Goal: Information Seeking & Learning: Learn about a topic

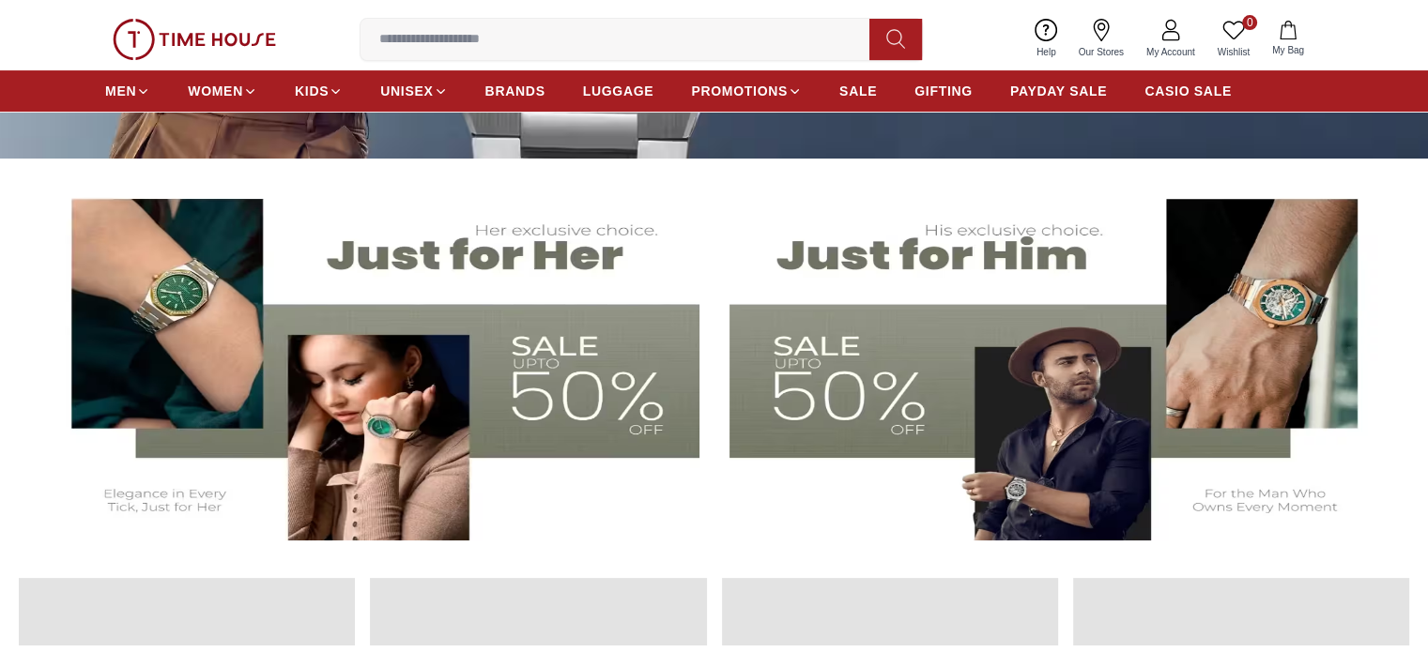
scroll to position [323, 0]
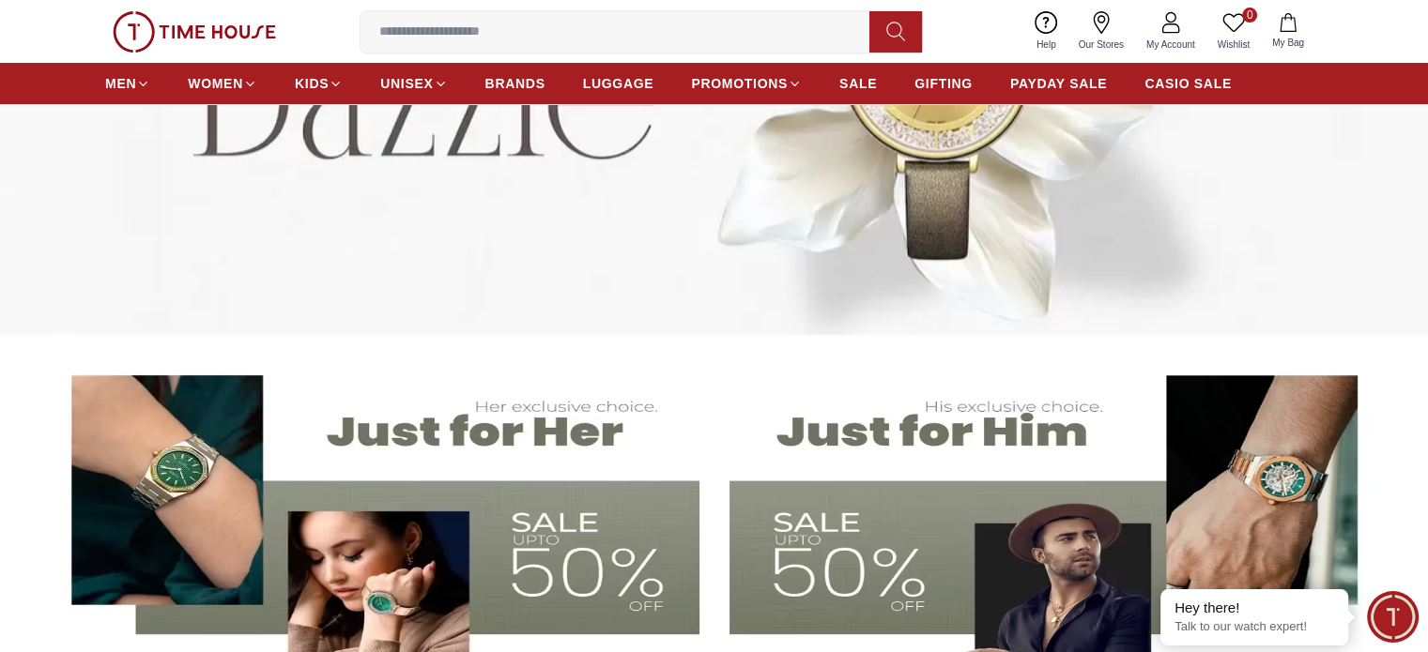
click at [1351, 233] on img at bounding box center [714, 75] width 1428 height 519
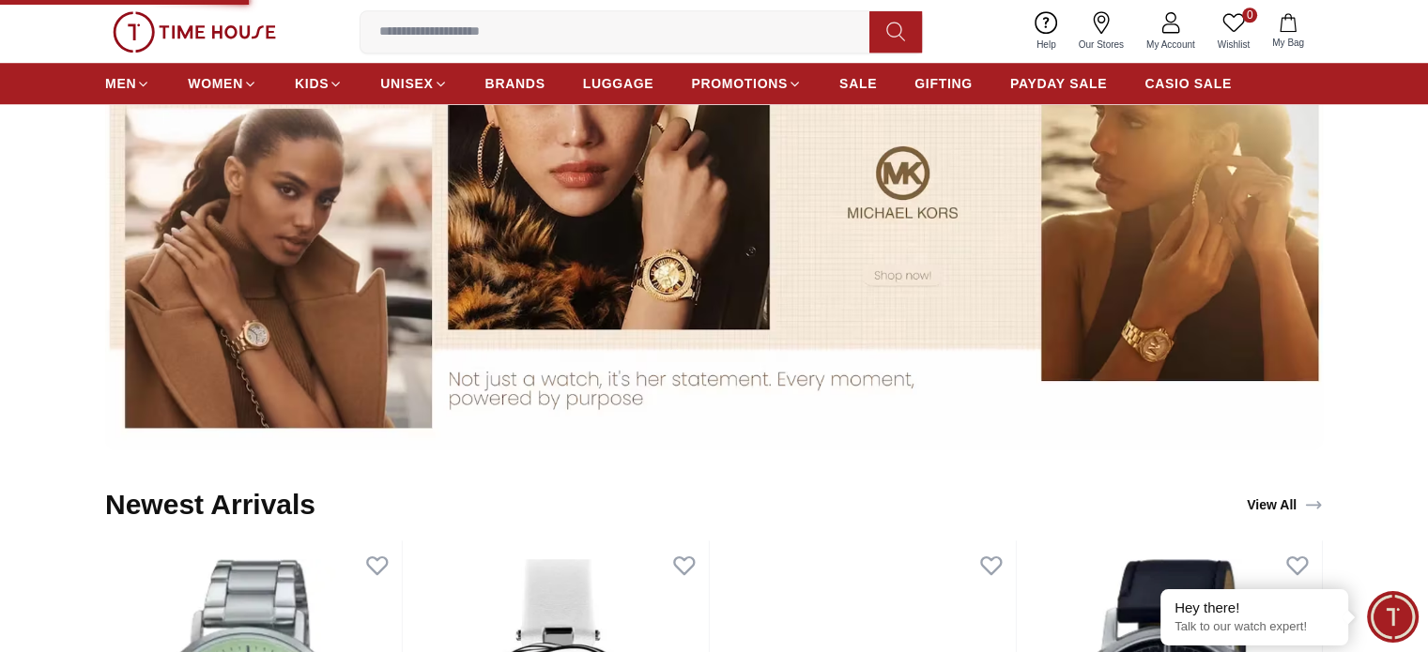
scroll to position [1637, 0]
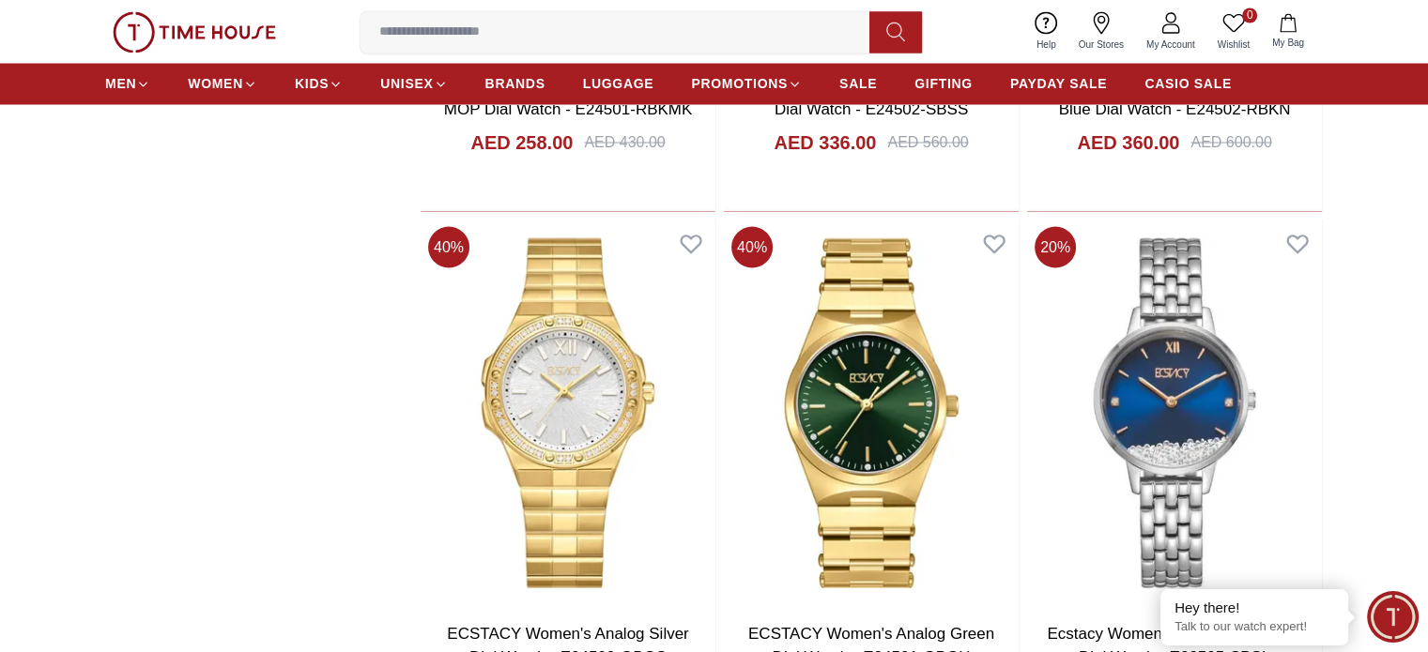
scroll to position [3428, 0]
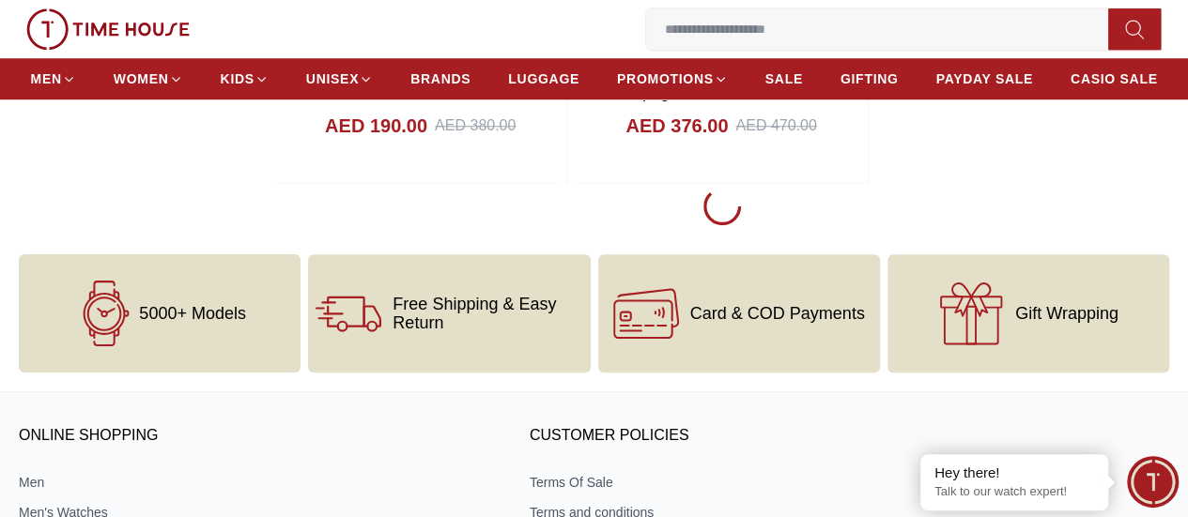
scroll to position [4195, 0]
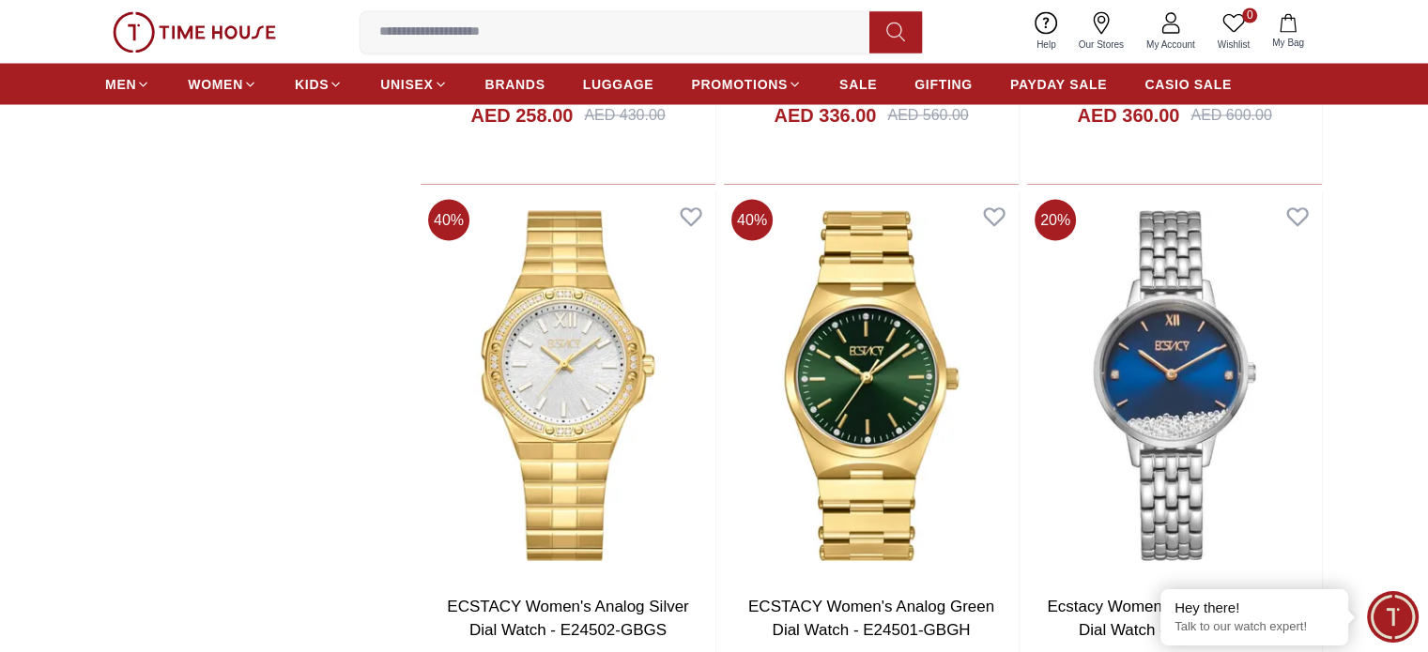
scroll to position [3523, 0]
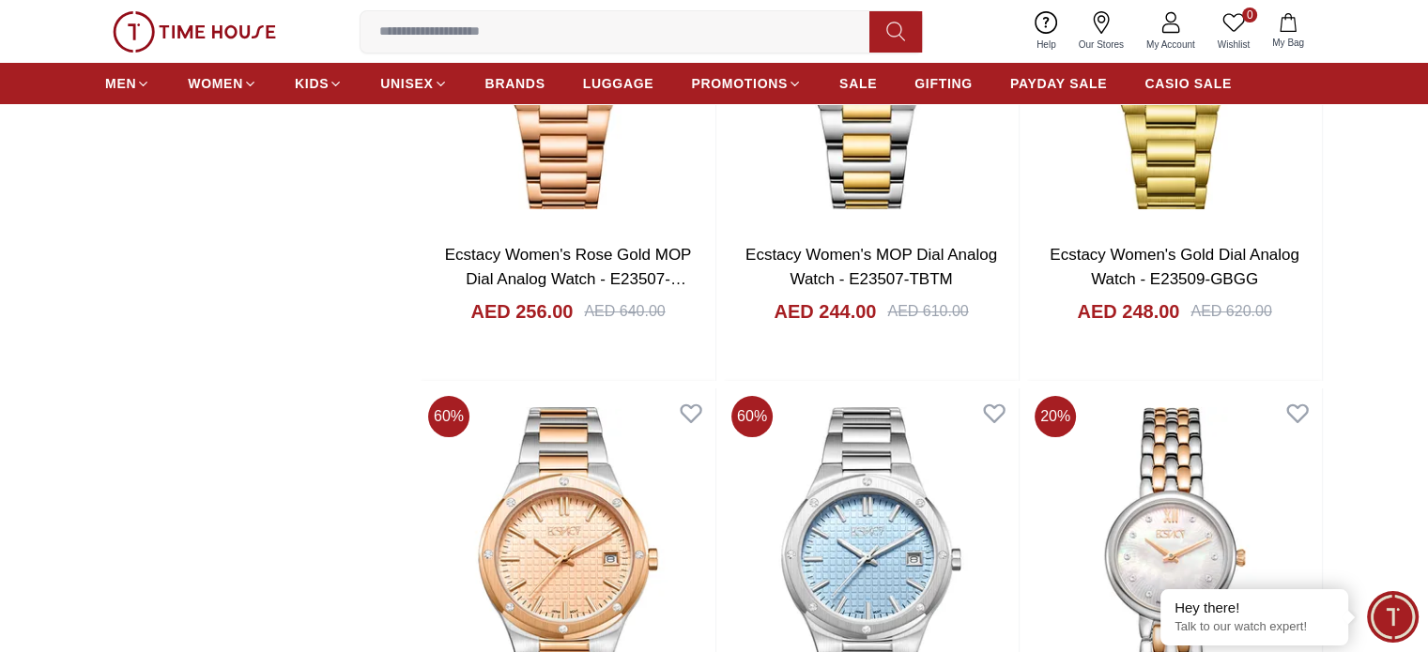
scroll to position [7182, 0]
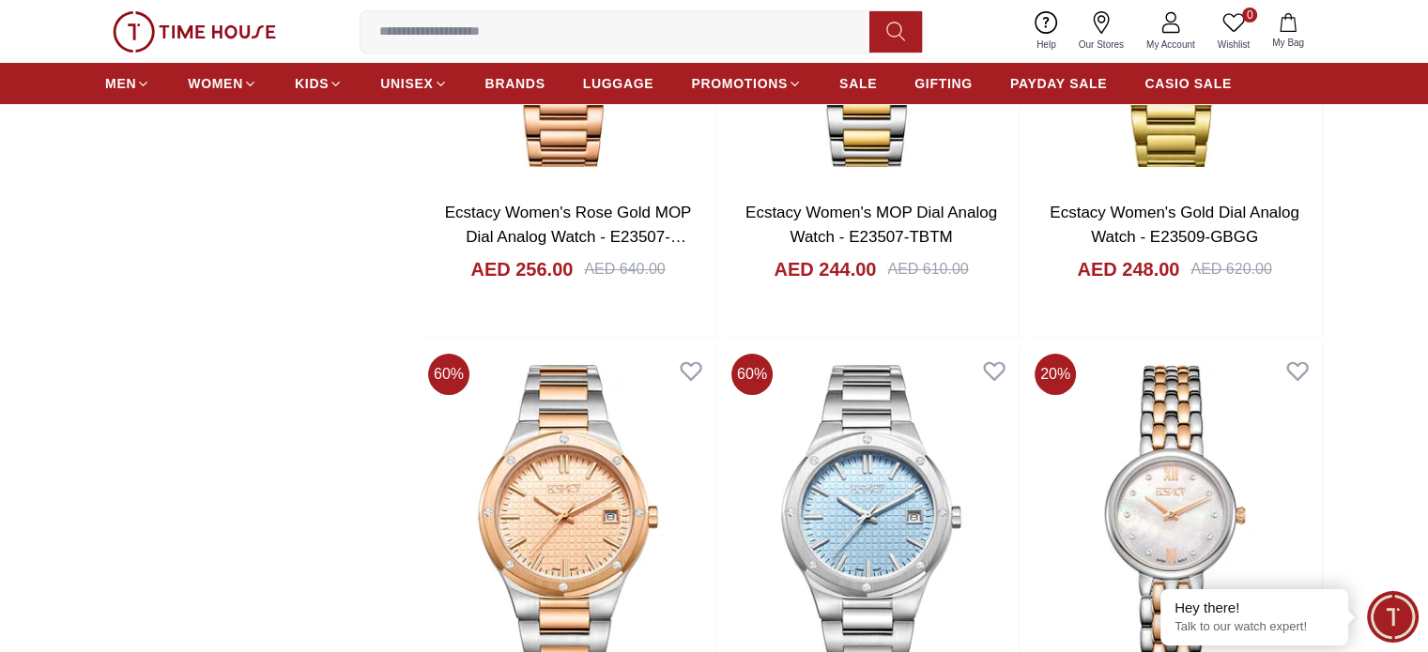
click at [425, 33] on input at bounding box center [623, 32] width 524 height 38
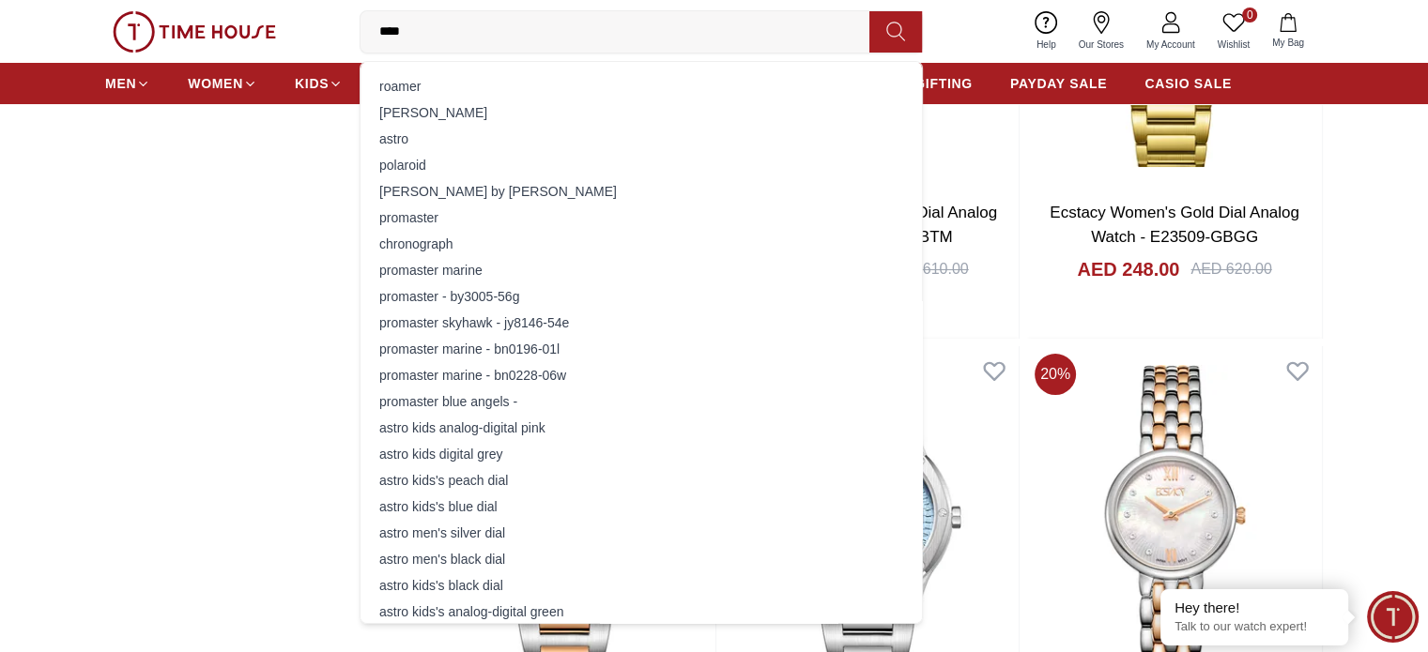
type input "*****"
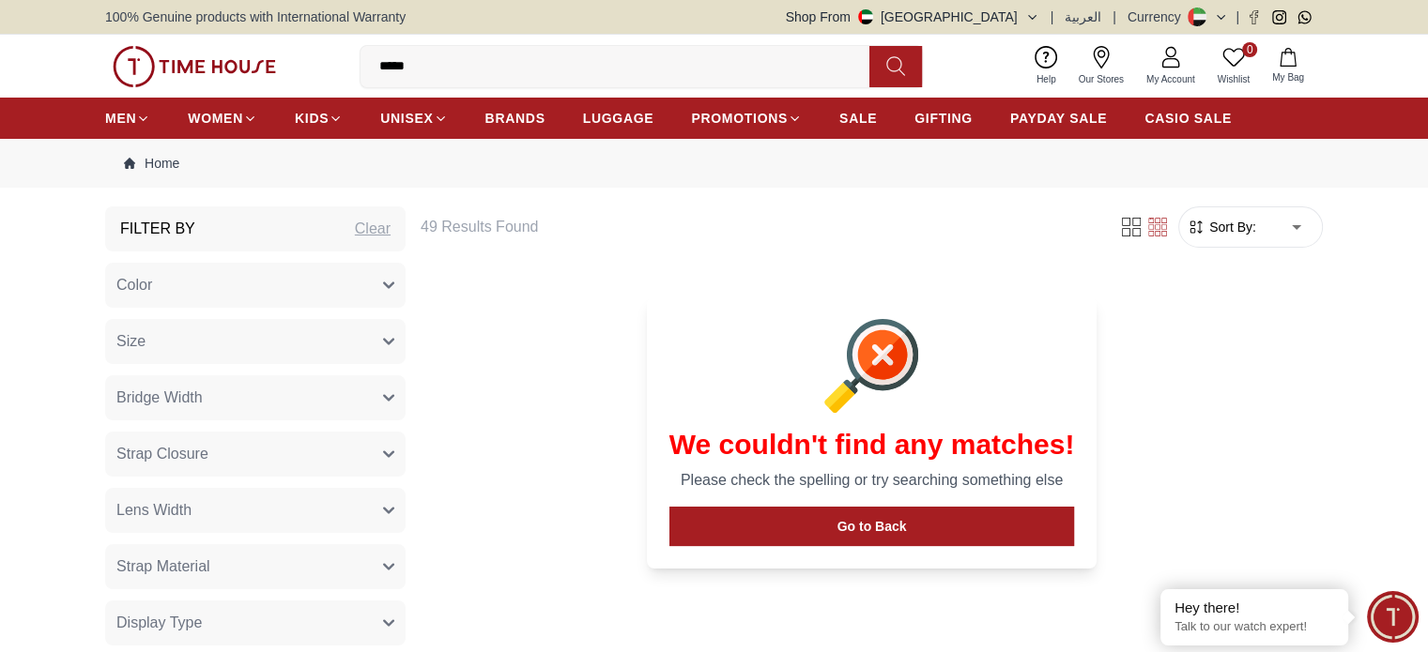
click at [441, 57] on input "*****" at bounding box center [623, 67] width 524 height 38
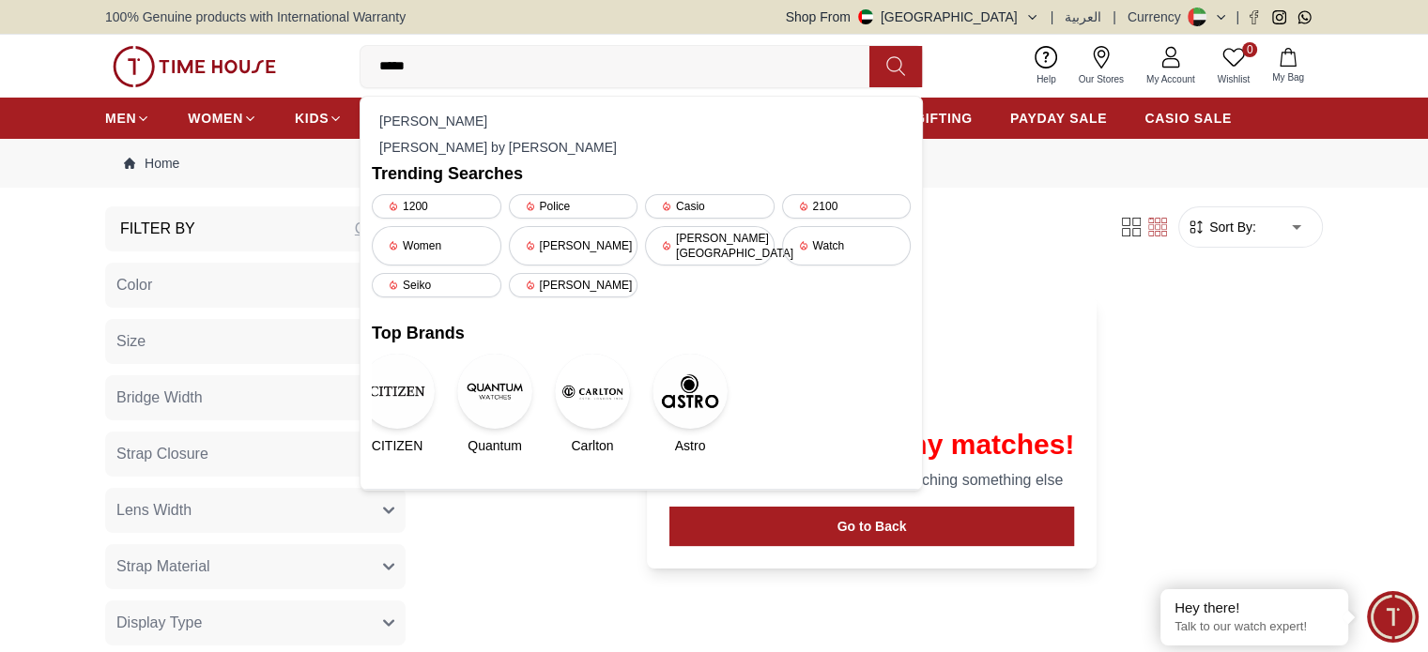
click at [441, 57] on input "*****" at bounding box center [623, 67] width 524 height 38
type input "****"
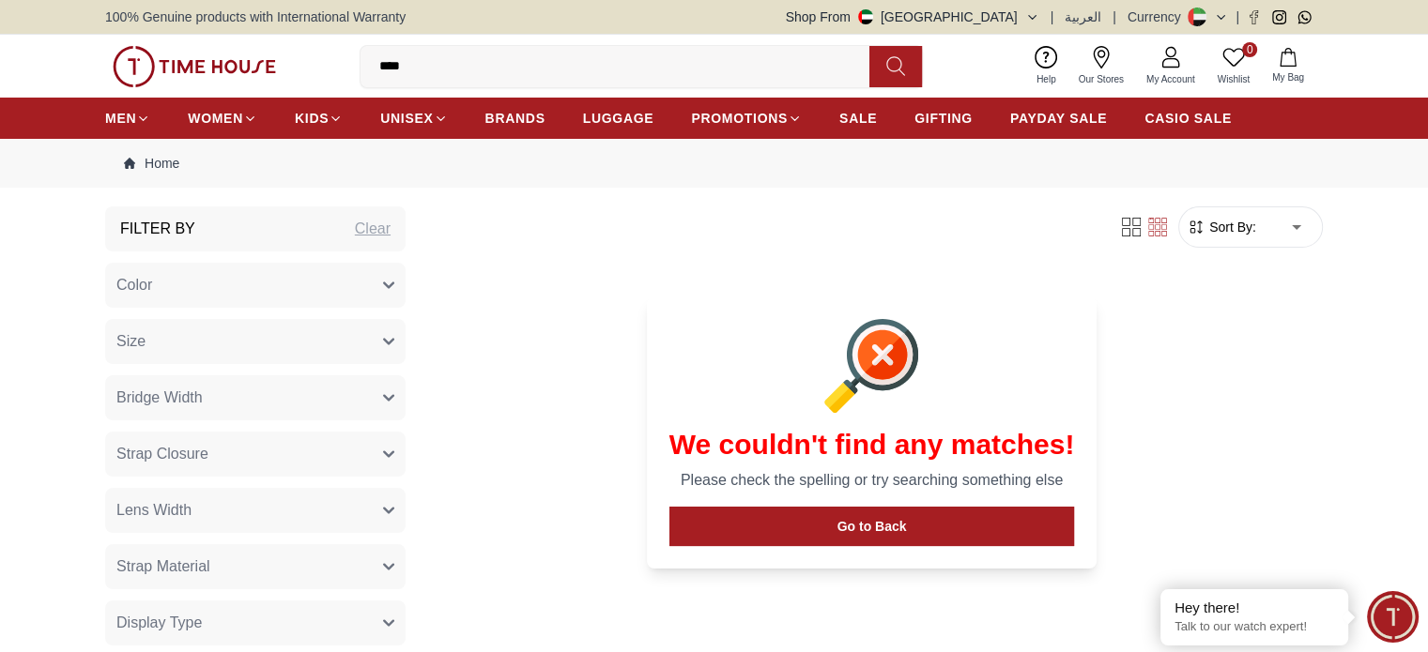
click at [468, 59] on input "****" at bounding box center [623, 67] width 524 height 38
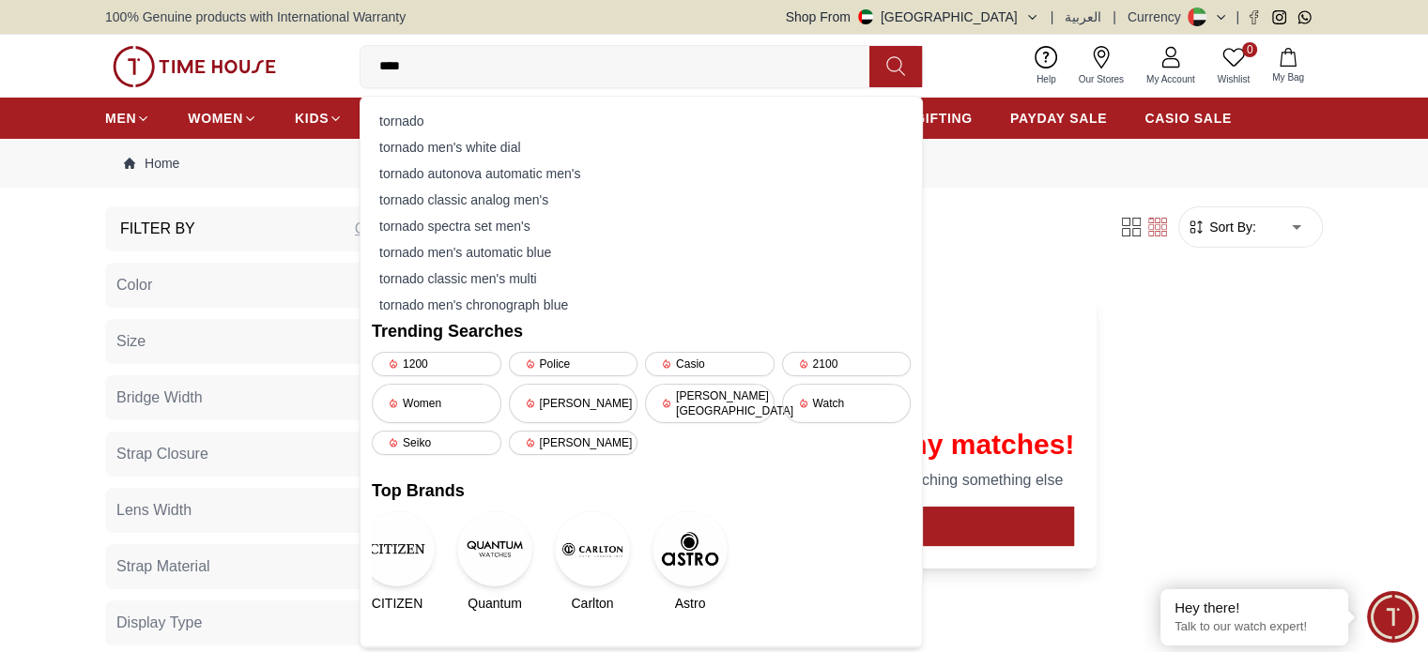
type input "*****"
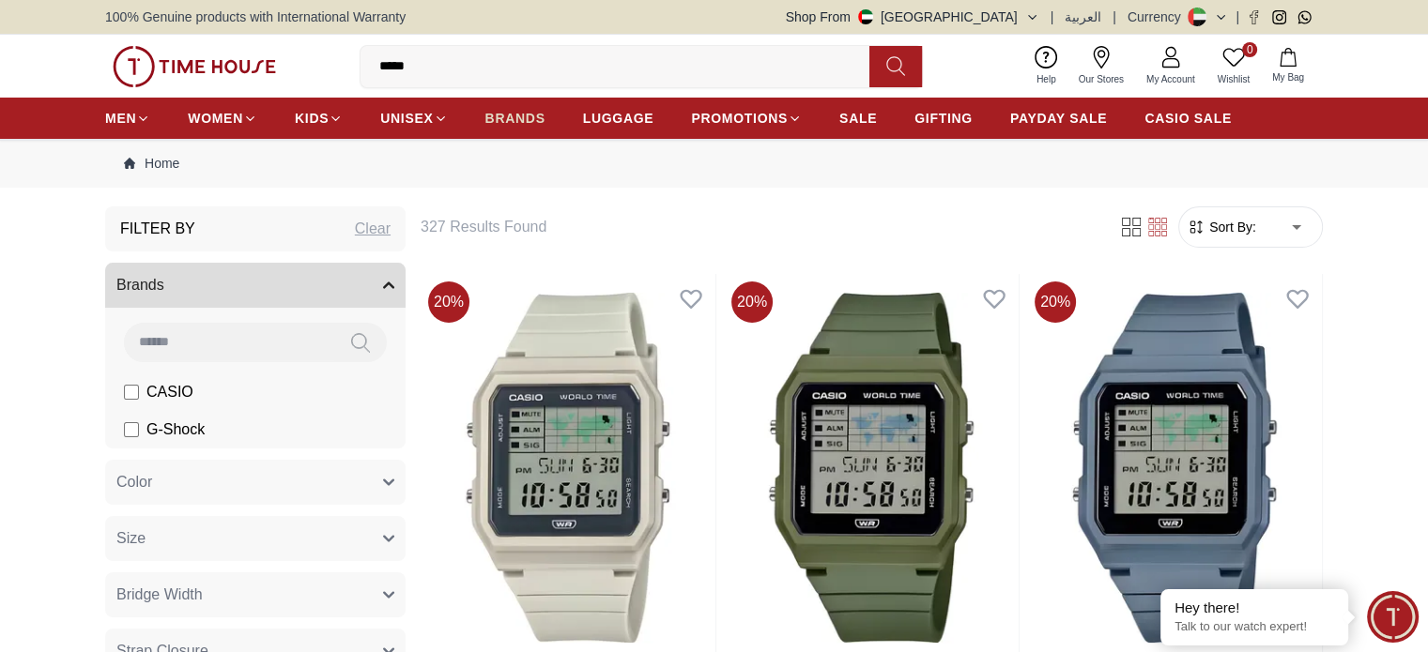
click at [522, 117] on span "BRANDS" at bounding box center [515, 118] width 60 height 19
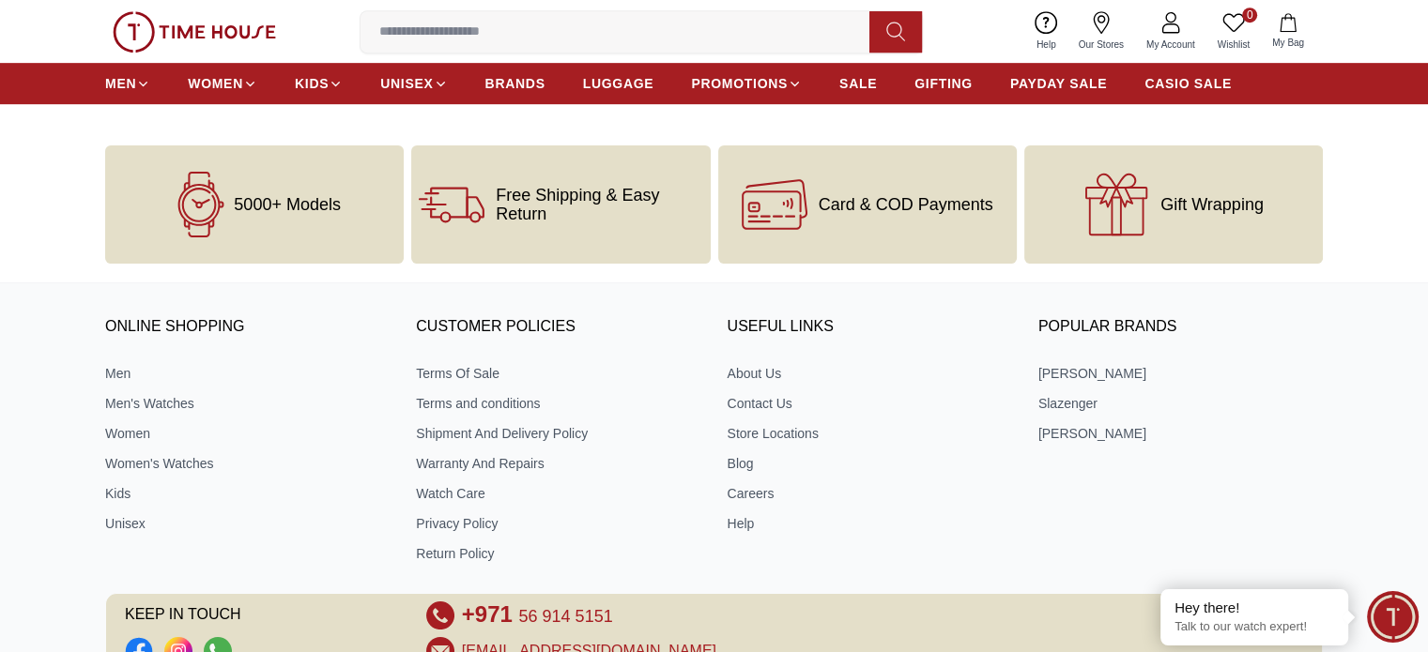
scroll to position [1220, 0]
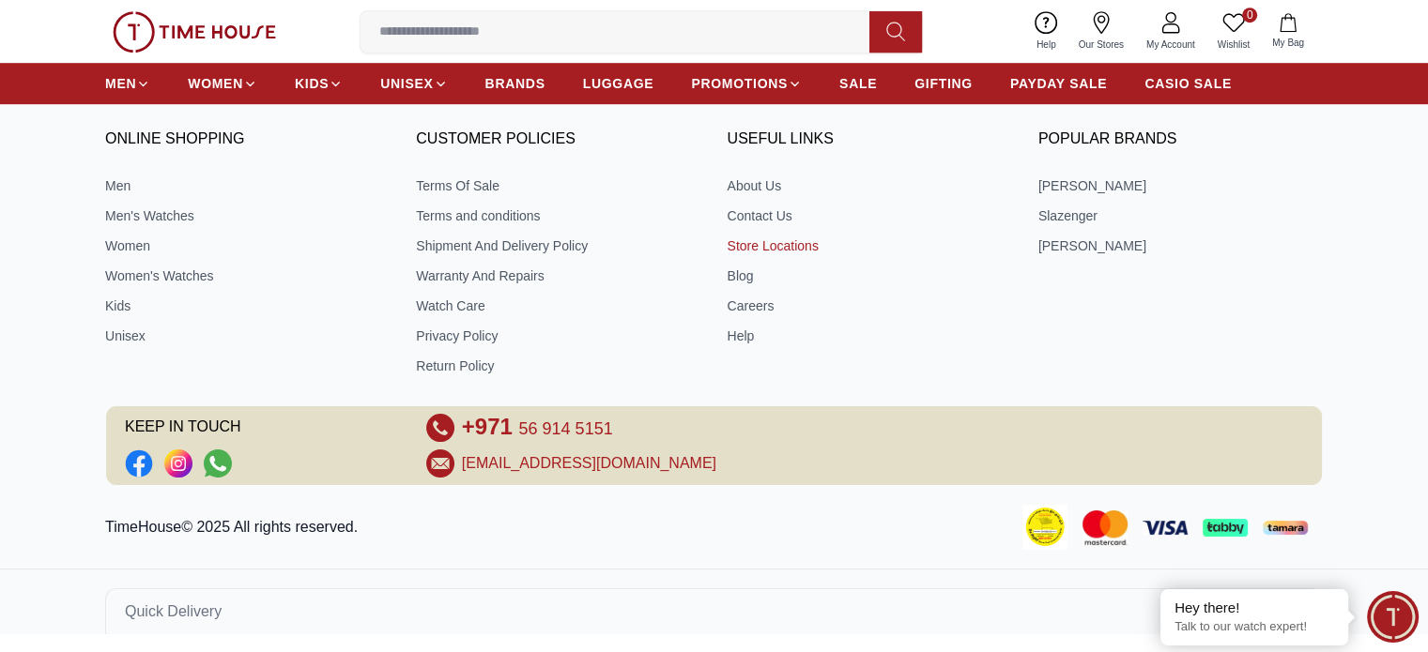
click at [785, 250] on link "Store Locations" at bounding box center [870, 246] width 284 height 19
click at [744, 311] on link "Careers" at bounding box center [870, 306] width 284 height 19
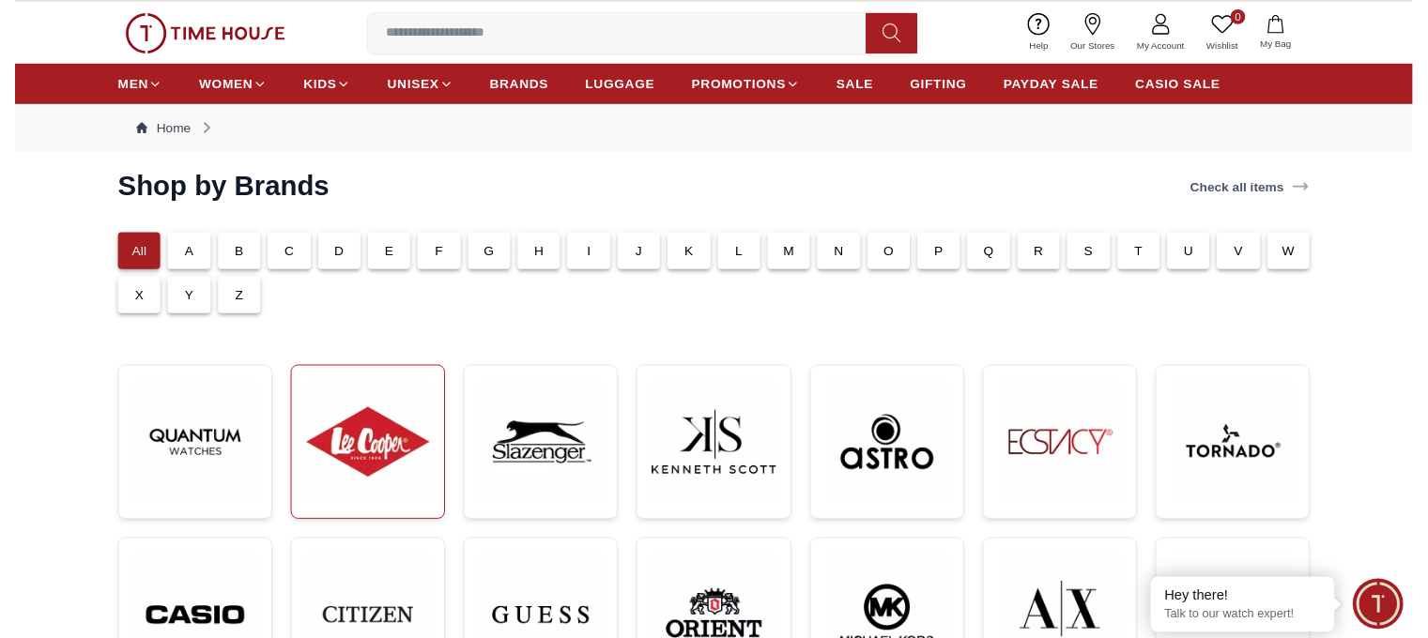
scroll to position [0, 0]
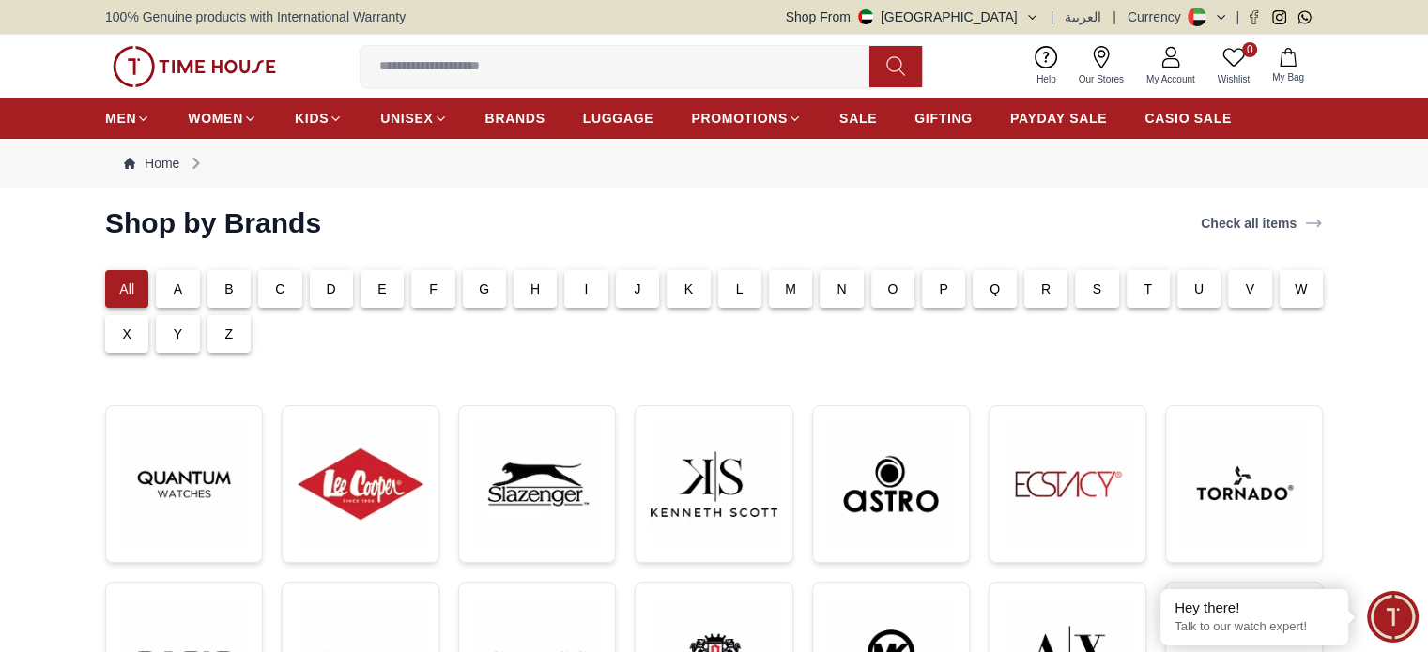
click at [223, 69] on img at bounding box center [194, 66] width 163 height 41
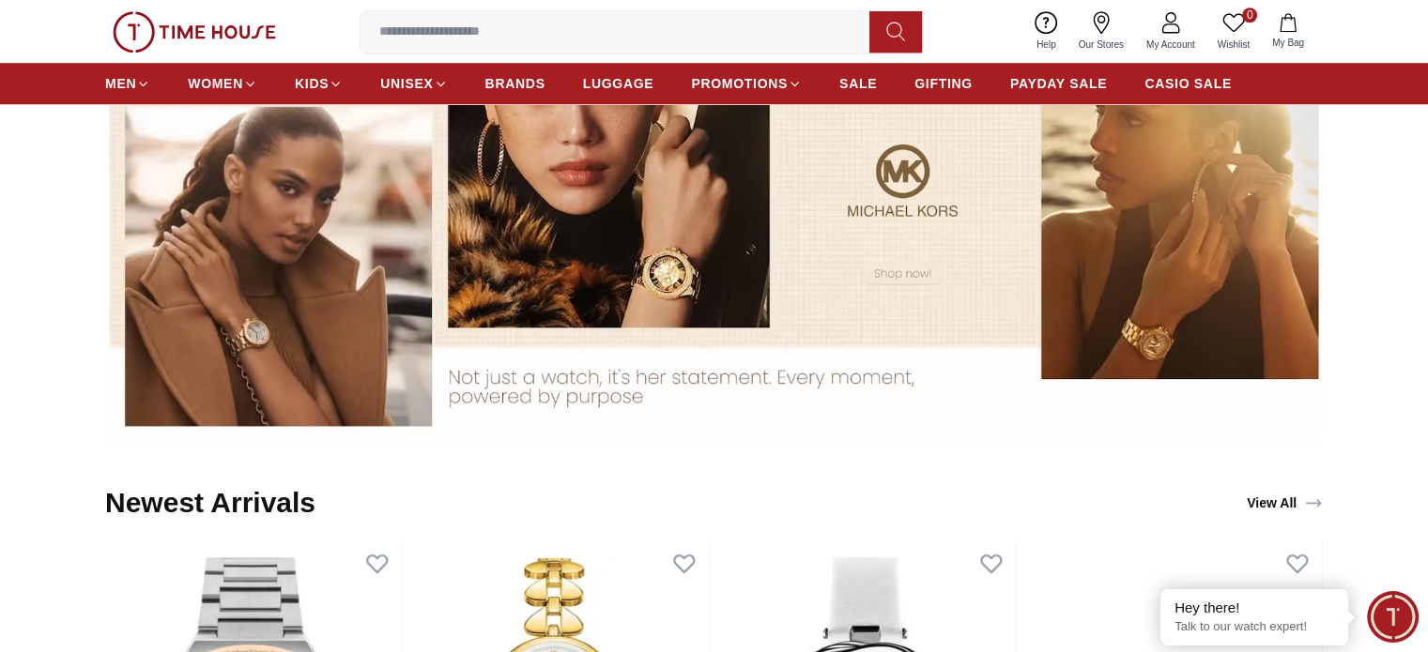
scroll to position [1127, 0]
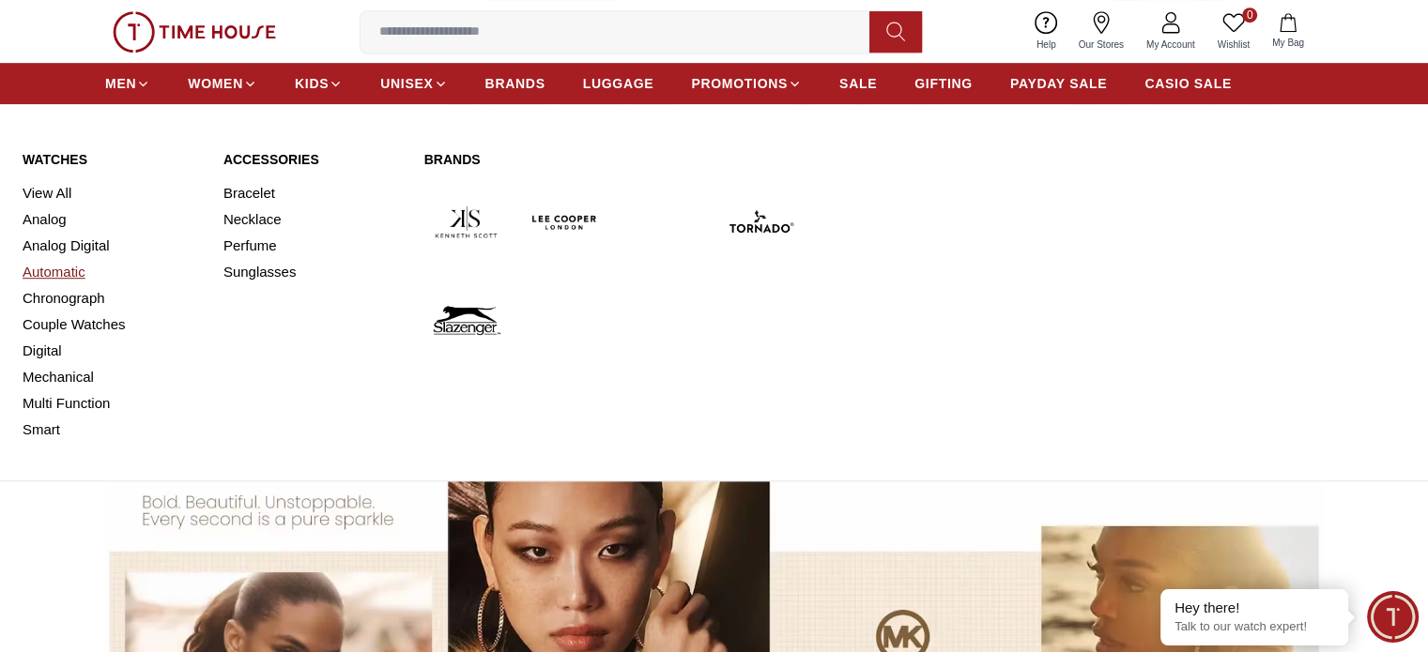
click at [54, 275] on link "Automatic" at bounding box center [112, 272] width 178 height 26
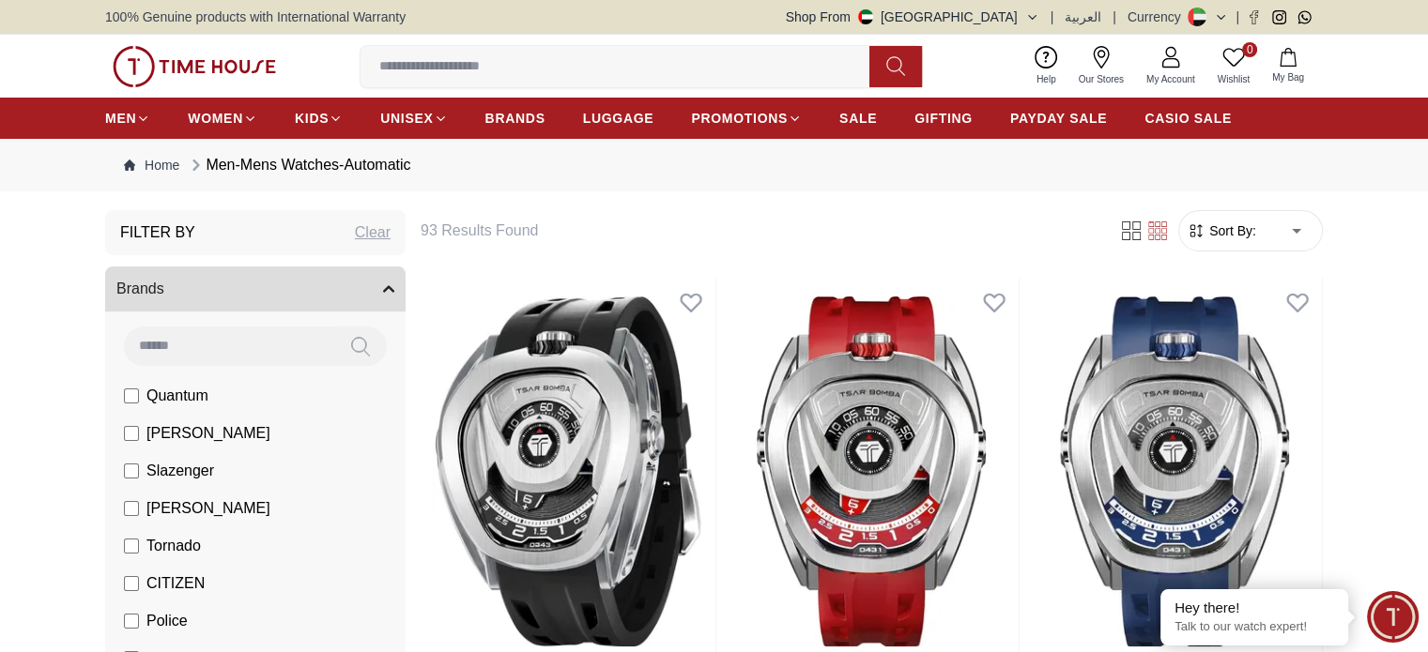
click at [1227, 222] on span "Sort By:" at bounding box center [1230, 231] width 51 height 19
click at [1247, 242] on form "Sort By: ​ ****** ​" at bounding box center [1250, 230] width 145 height 41
click at [1251, 223] on span "Sort By:" at bounding box center [1230, 231] width 51 height 19
click at [1220, 21] on icon at bounding box center [1221, 17] width 14 height 14
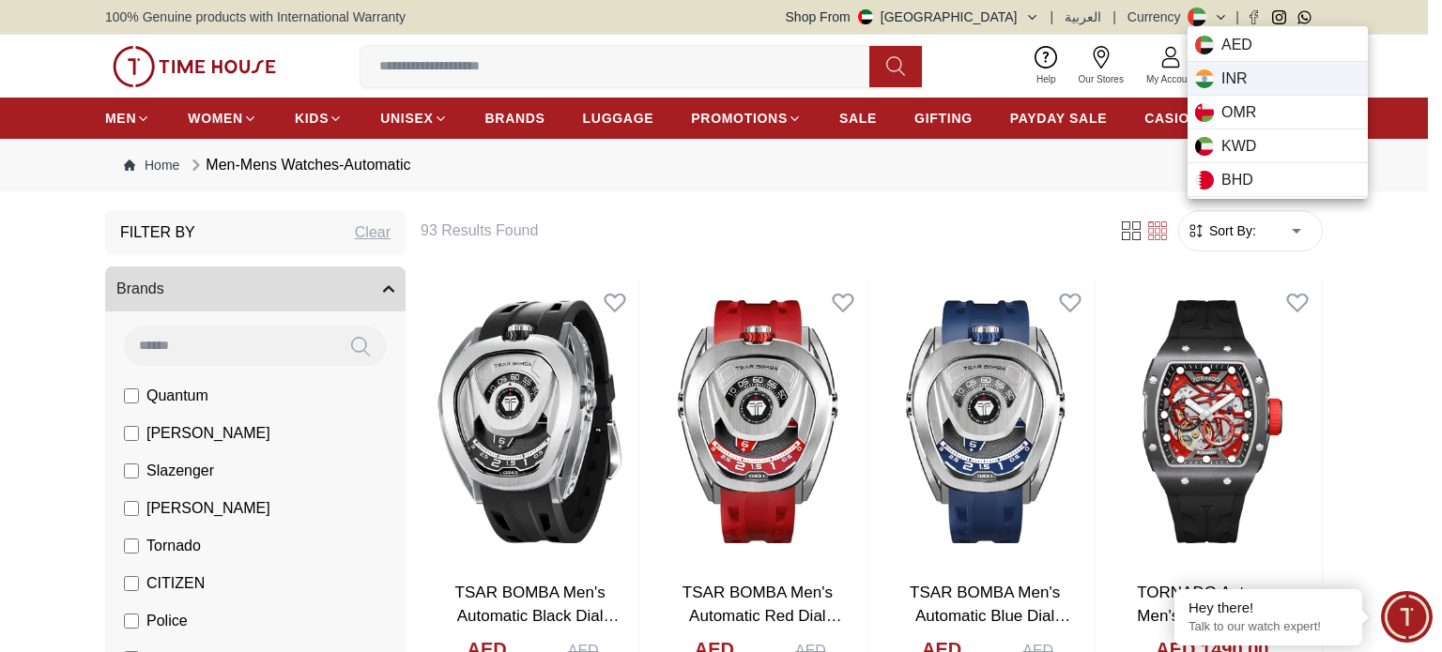
click at [1264, 82] on div "INR" at bounding box center [1278, 79] width 180 height 34
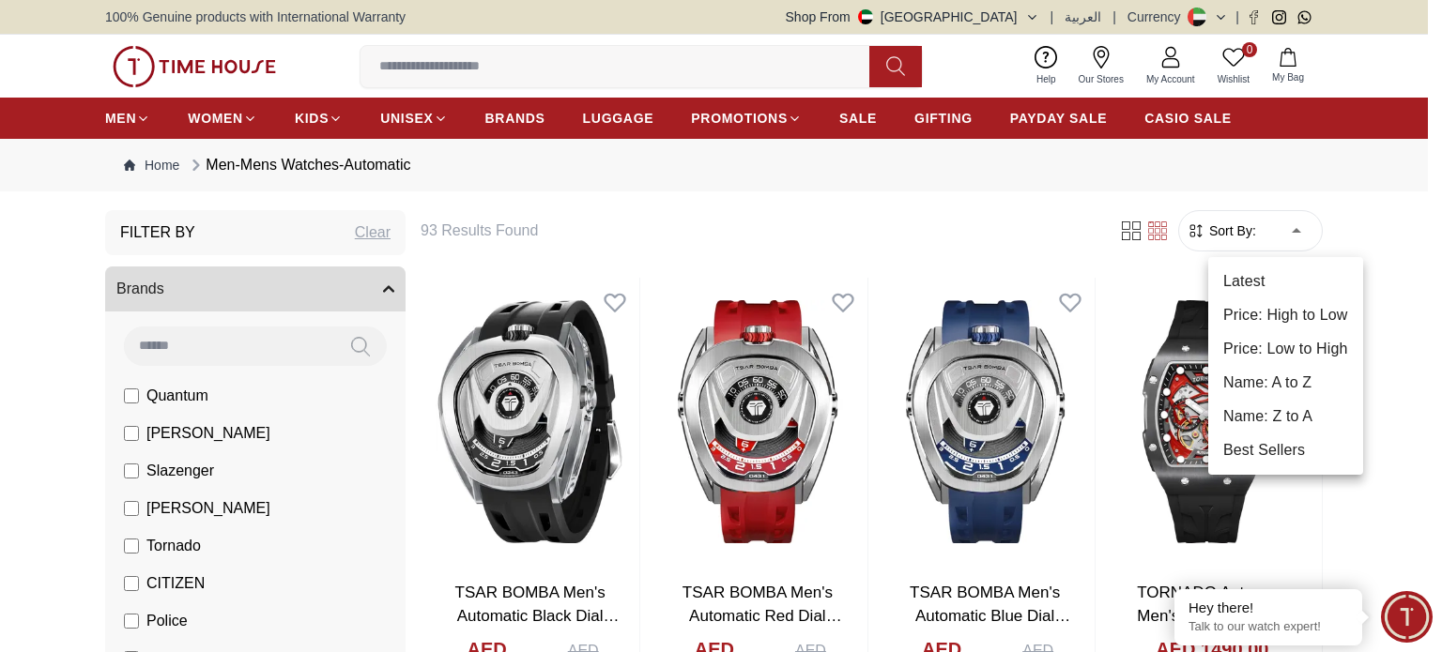
click at [1291, 320] on li "Price: High to Low" at bounding box center [1285, 316] width 155 height 34
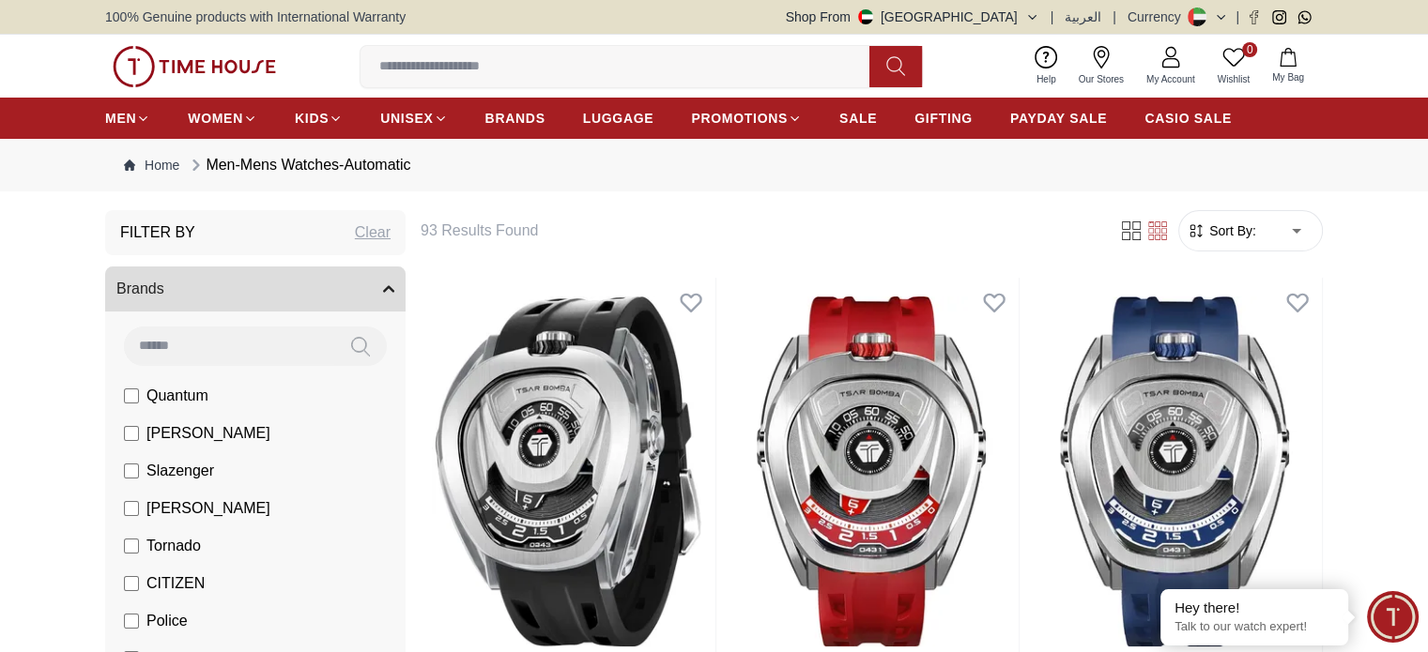
type input "*"
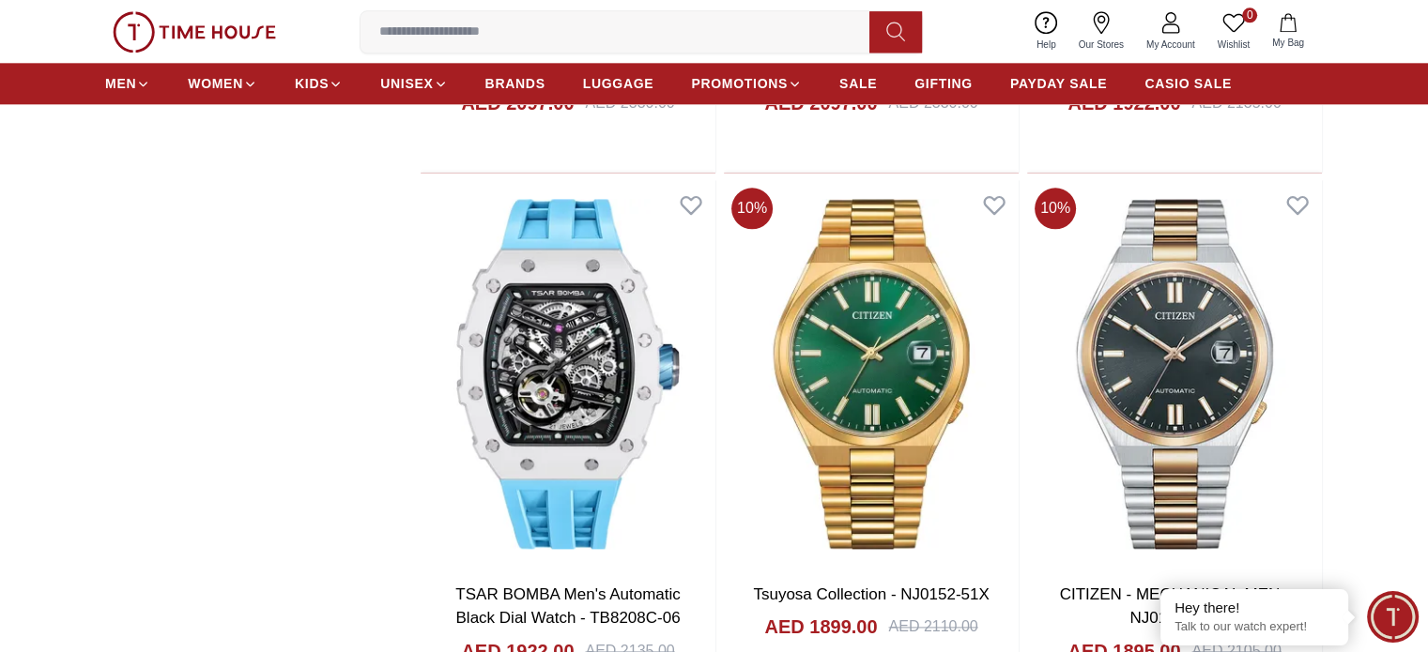
scroll to position [2535, 0]
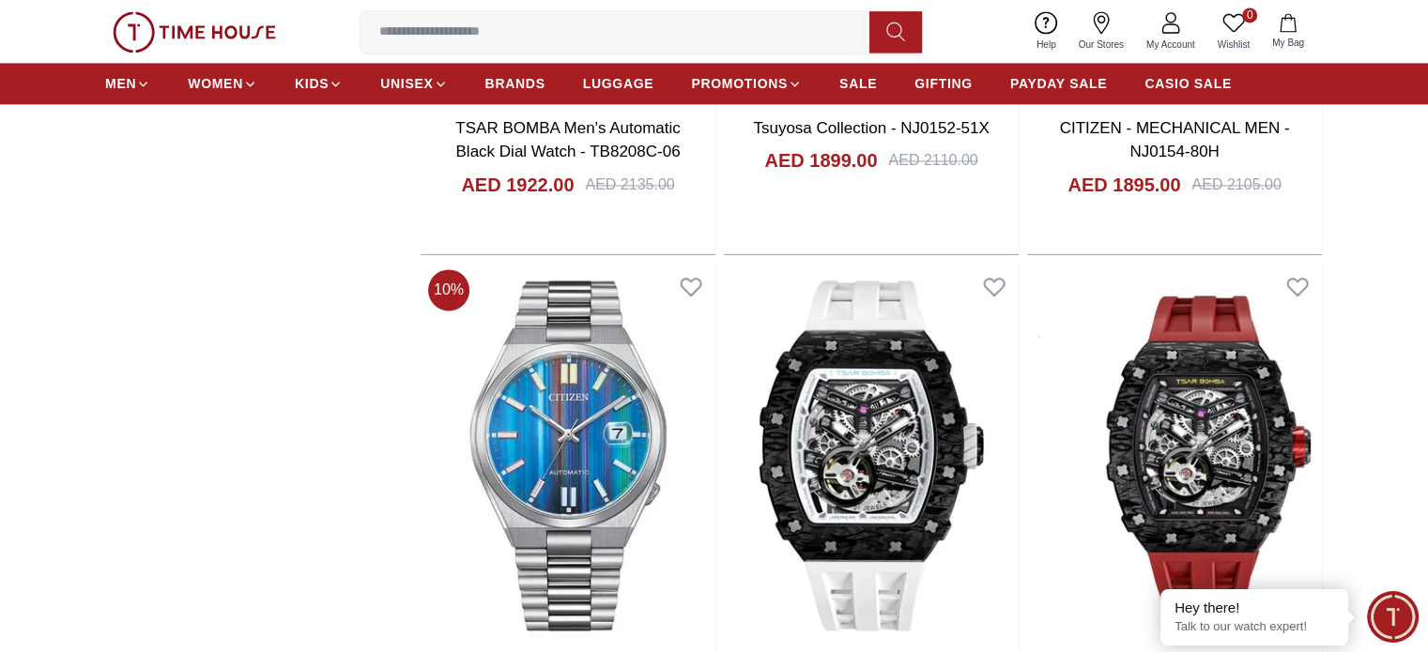
scroll to position [2755, 0]
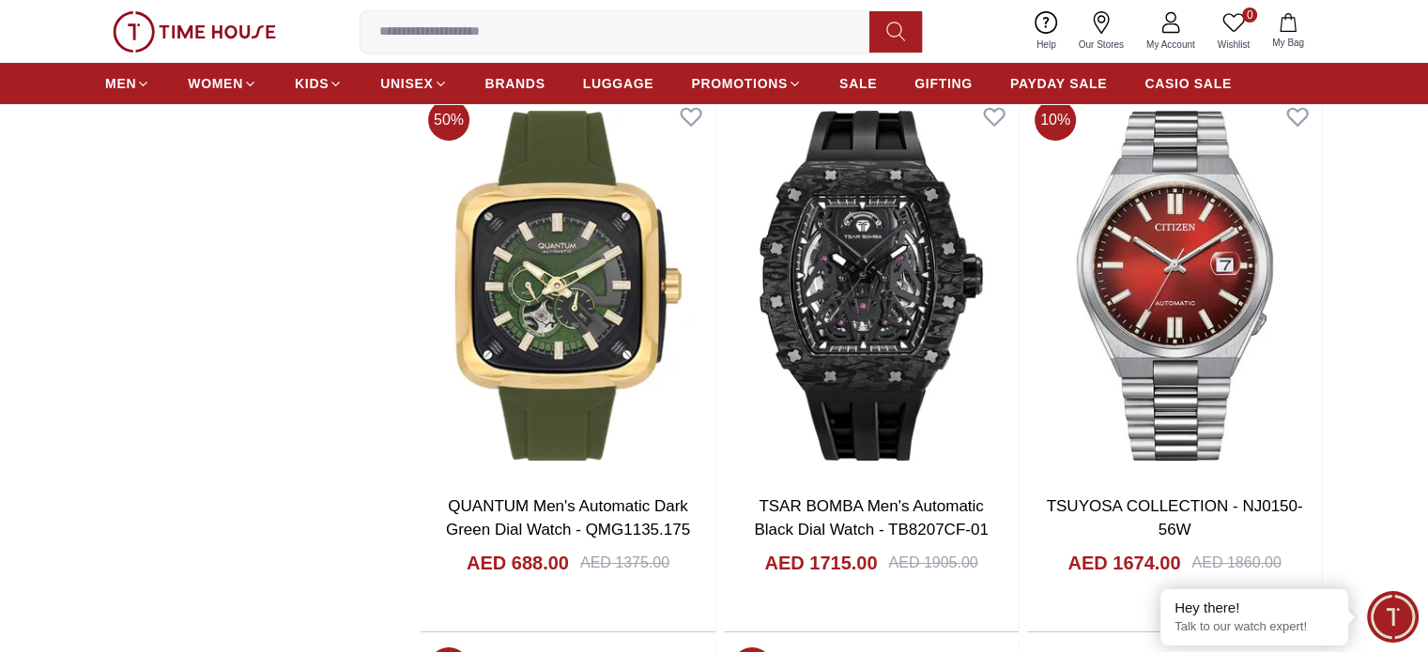
scroll to position [7129, 0]
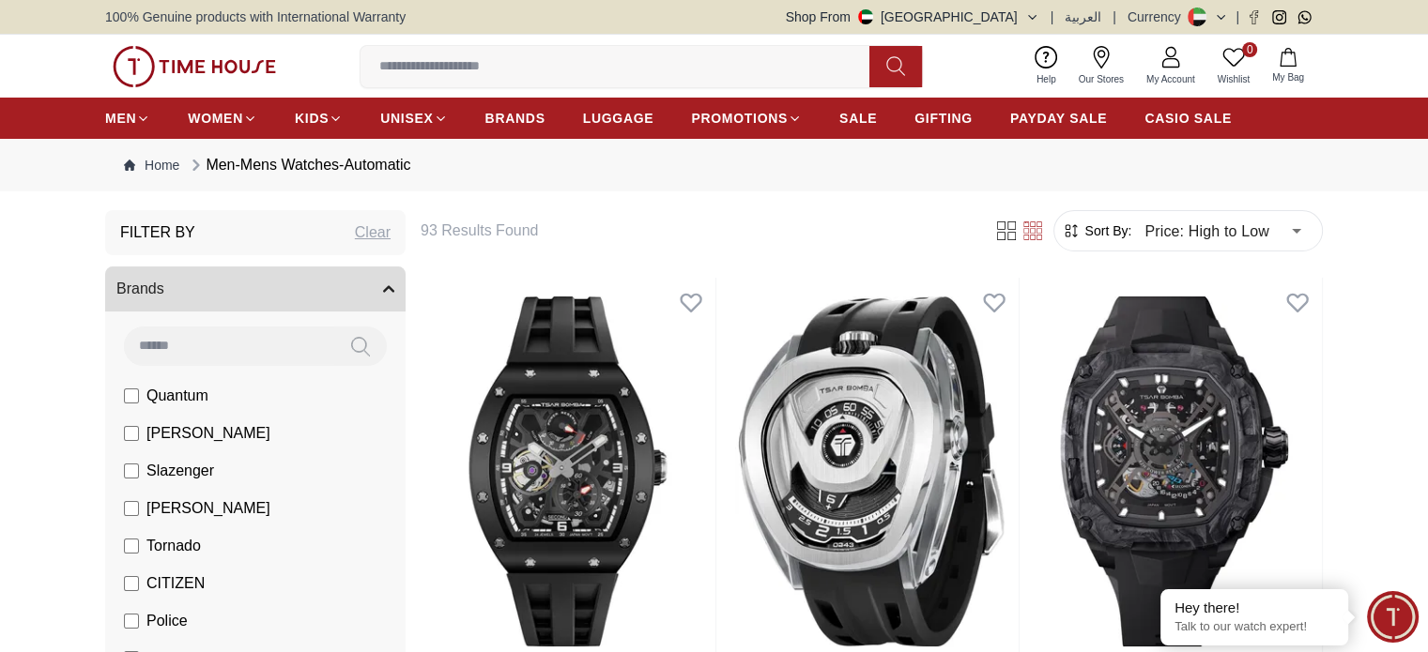
click at [756, 165] on nav "Home Men-Mens Watches-Automatic" at bounding box center [714, 165] width 1218 height 53
click at [230, 60] on img at bounding box center [194, 66] width 163 height 41
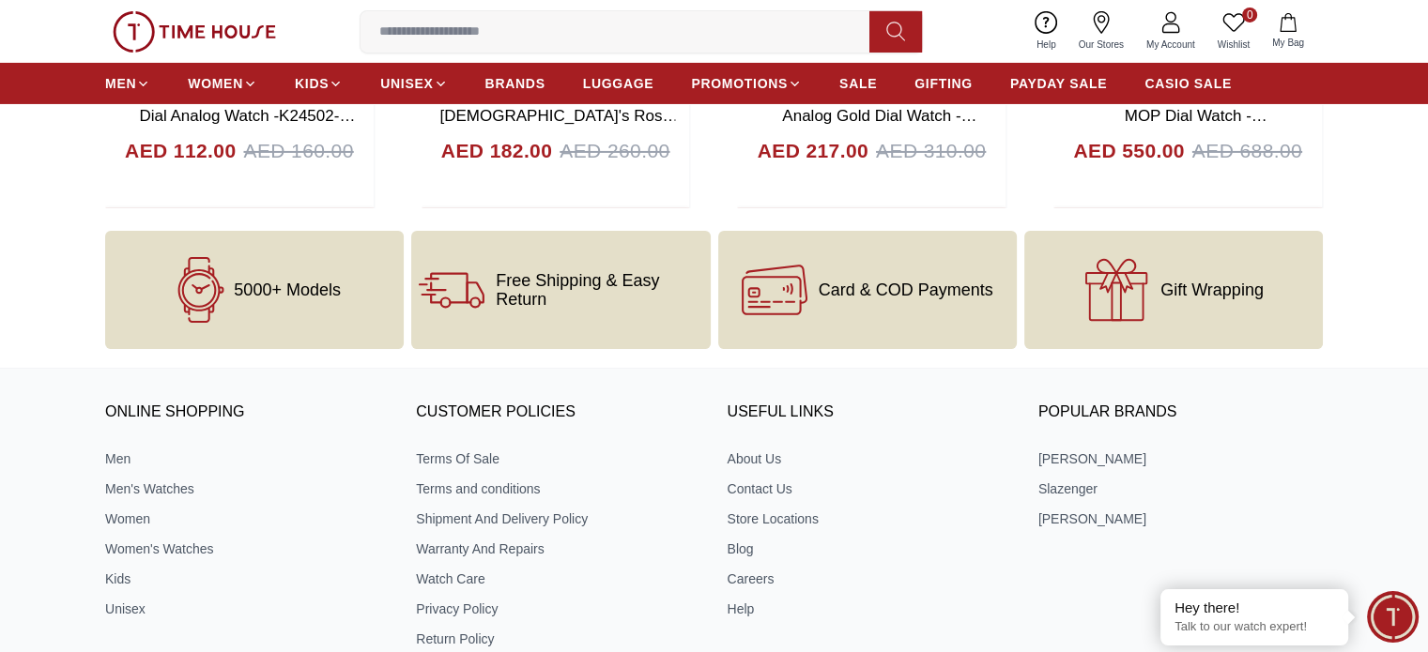
scroll to position [6778, 0]
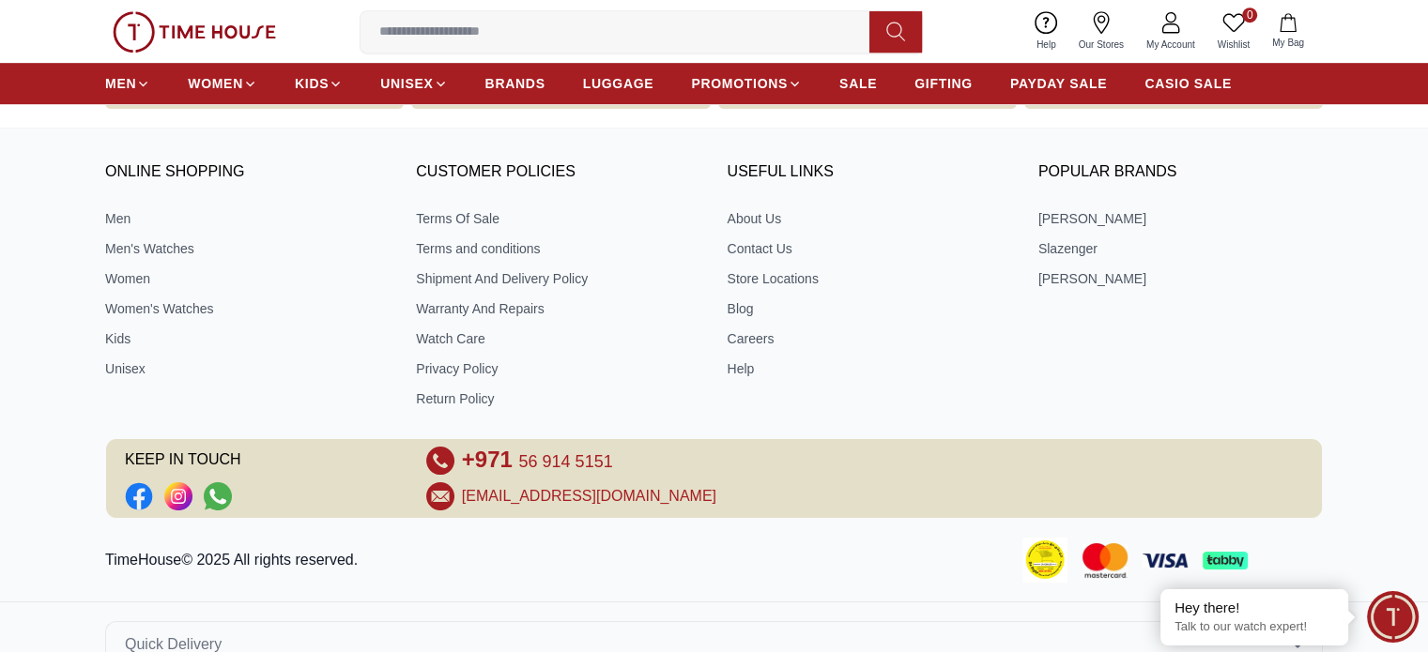
scroll to position [1220, 0]
